Goal: Check status: Check status

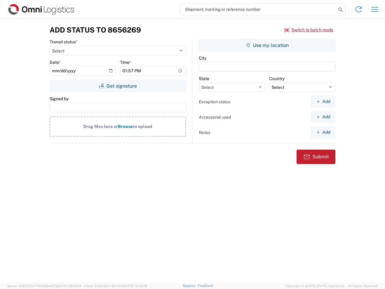
click at [258, 9] on input "search" at bounding box center [258, 9] width 156 height 11
click at [340, 10] on icon at bounding box center [340, 9] width 8 height 8
click at [358, 9] on icon at bounding box center [358, 10] width 10 height 10
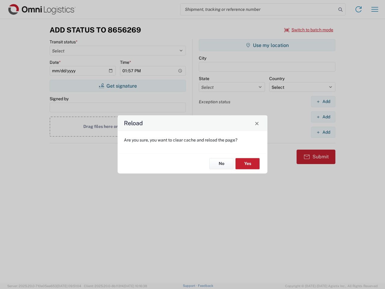
click at [374, 9] on div "Reload Are you sure, you want to clear cache and reload the page? No Yes" at bounding box center [192, 144] width 385 height 289
click at [309, 30] on div "Reload Are you sure, you want to clear cache and reload the page? No Yes" at bounding box center [192, 144] width 385 height 289
click at [118, 86] on div "Reload Are you sure, you want to clear cache and reload the page? No Yes" at bounding box center [192, 144] width 385 height 289
click at [267, 45] on div "Reload Are you sure, you want to clear cache and reload the page? No Yes" at bounding box center [192, 144] width 385 height 289
click at [323, 101] on div "Reload Are you sure, you want to clear cache and reload the page? No Yes" at bounding box center [192, 144] width 385 height 289
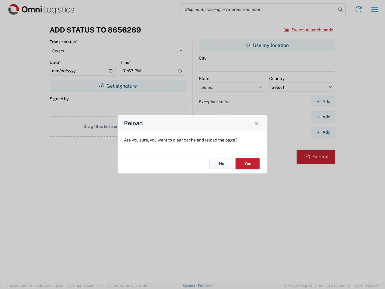
click at [323, 117] on div "Reload Are you sure, you want to clear cache and reload the page? No Yes" at bounding box center [192, 144] width 385 height 289
click at [323, 132] on div "Reload Are you sure, you want to clear cache and reload the page? No Yes" at bounding box center [192, 144] width 385 height 289
